Goal: Navigation & Orientation: Find specific page/section

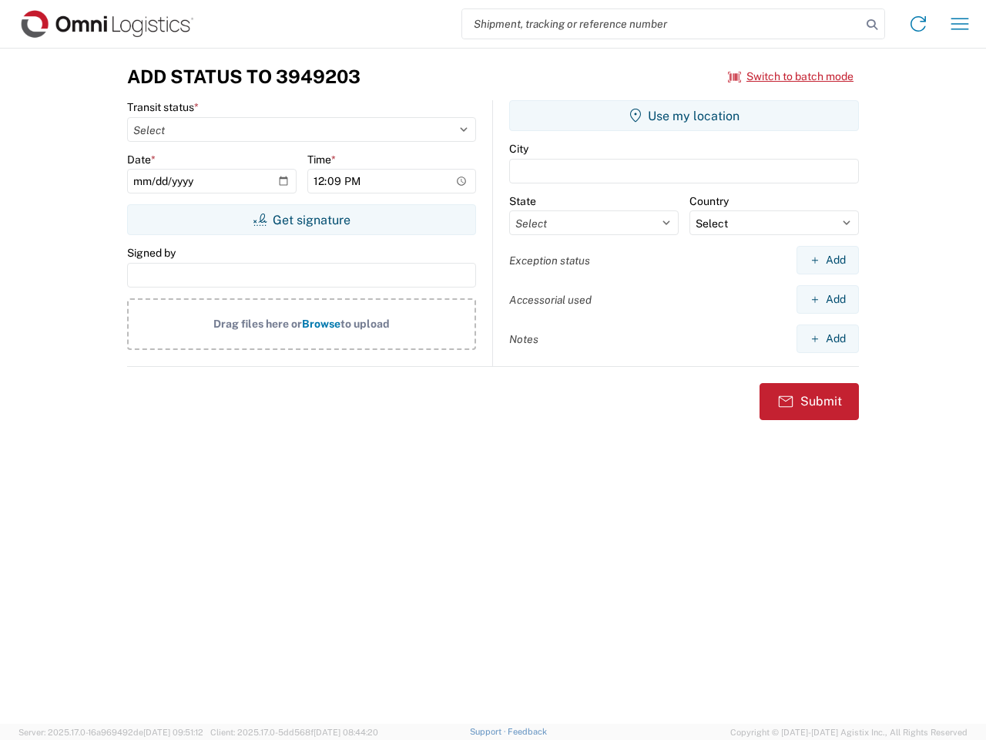
click at [662, 24] on input "search" at bounding box center [661, 23] width 399 height 29
click at [872, 25] on icon at bounding box center [872, 25] width 22 height 22
click at [918, 24] on icon at bounding box center [918, 24] width 25 height 25
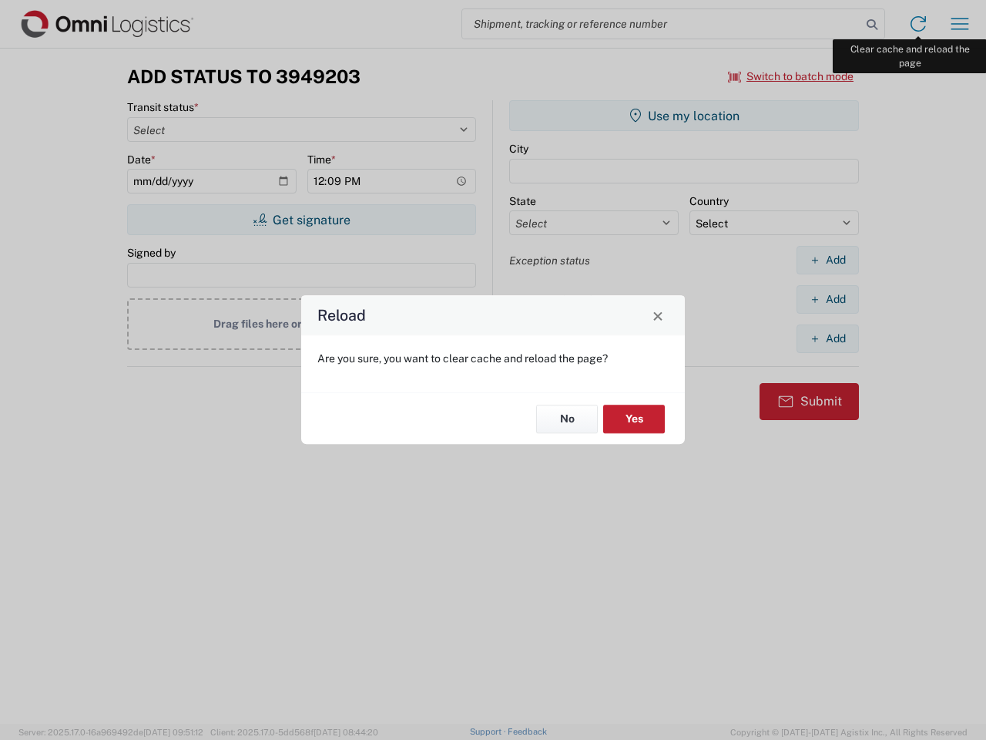
click at [960, 24] on div "Reload Are you sure, you want to clear cache and reload the page? No Yes" at bounding box center [493, 370] width 986 height 740
click at [791, 76] on div "Reload Are you sure, you want to clear cache and reload the page? No Yes" at bounding box center [493, 370] width 986 height 740
click at [301, 220] on div "Reload Are you sure, you want to clear cache and reload the page? No Yes" at bounding box center [493, 370] width 986 height 740
click at [684, 116] on div "Reload Are you sure, you want to clear cache and reload the page? No Yes" at bounding box center [493, 370] width 986 height 740
click at [827, 260] on div "Reload Are you sure, you want to clear cache and reload the page? No Yes" at bounding box center [493, 370] width 986 height 740
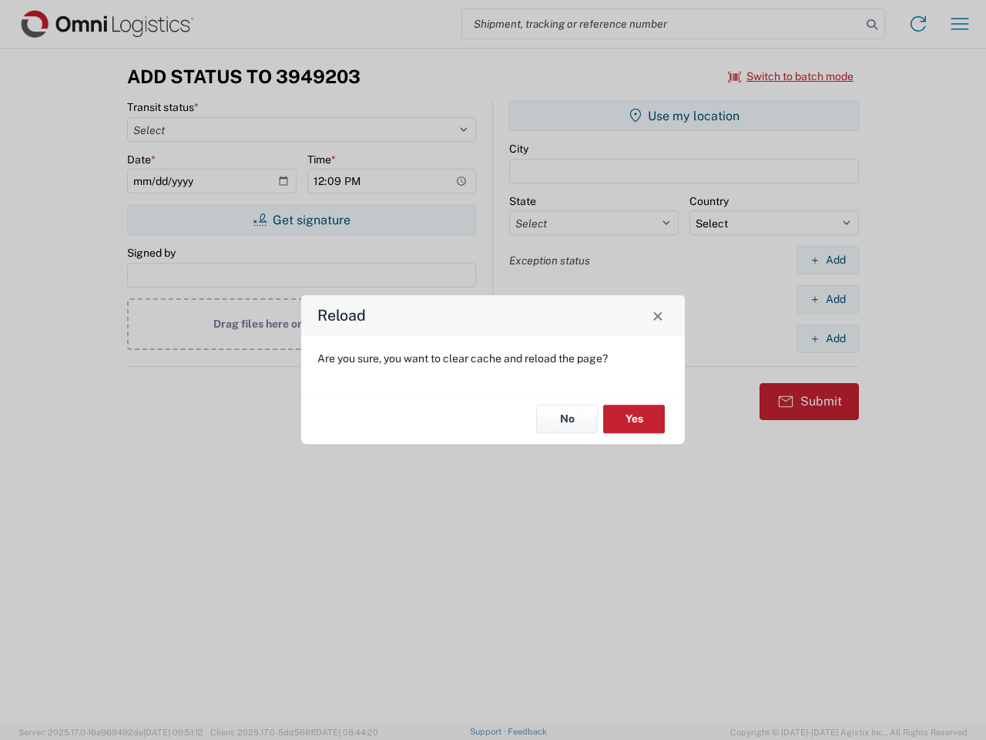
click at [827, 299] on div "Reload Are you sure, you want to clear cache and reload the page? No Yes" at bounding box center [493, 370] width 986 height 740
click at [827, 338] on div "Reload Are you sure, you want to clear cache and reload the page? No Yes" at bounding box center [493, 370] width 986 height 740
